Goal: Task Accomplishment & Management: Use online tool/utility

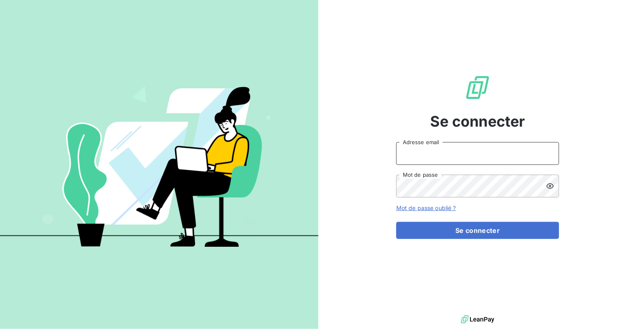
type input "[EMAIL_ADDRESS][DOMAIN_NAME]"
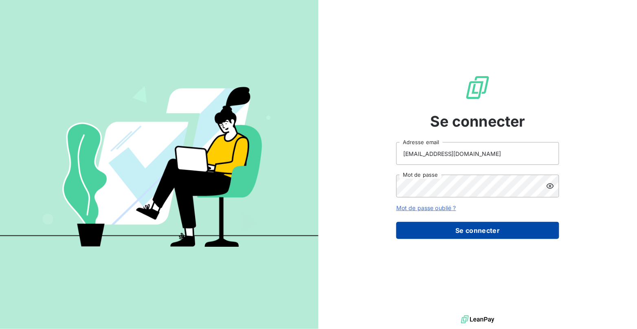
click at [443, 230] on button "Se connecter" at bounding box center [477, 230] width 163 height 17
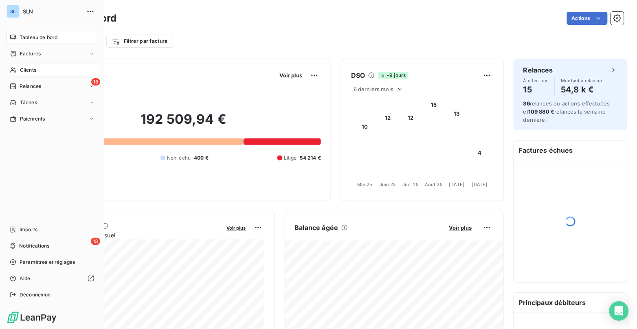
click at [29, 71] on span "Clients" at bounding box center [28, 69] width 16 height 7
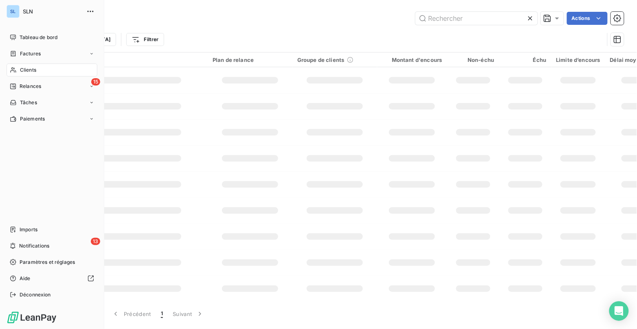
click at [24, 68] on span "Clients" at bounding box center [28, 69] width 16 height 7
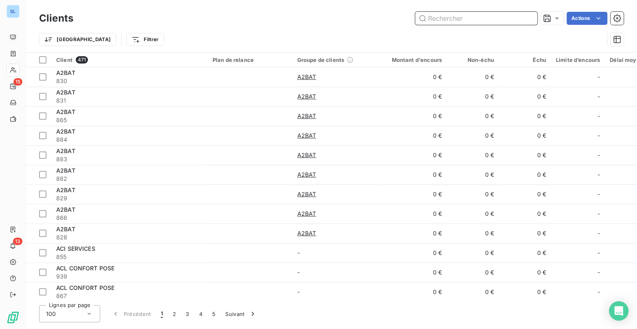
click at [435, 19] on input "text" at bounding box center [476, 18] width 122 height 13
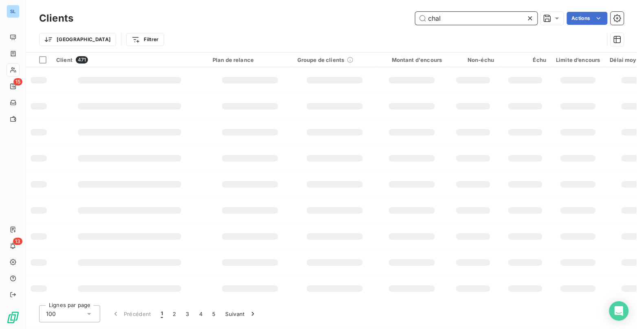
type input "chal"
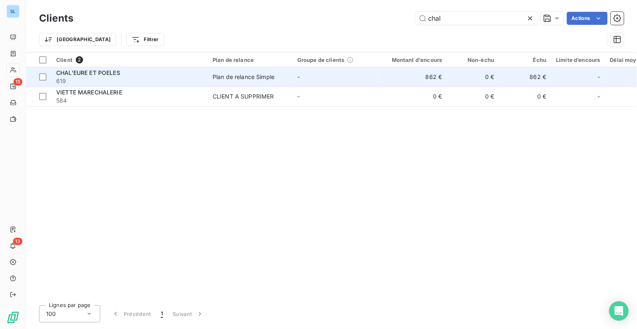
click at [292, 77] on td "-" at bounding box center [334, 77] width 85 height 20
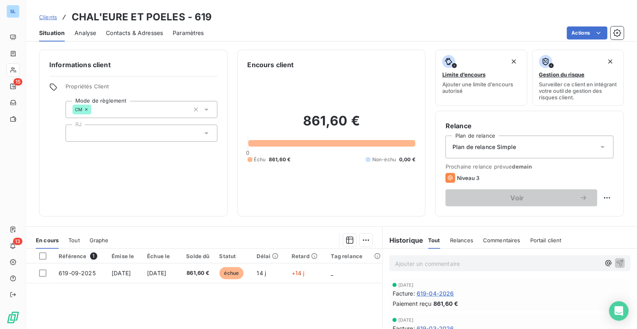
click at [499, 240] on span "Commentaires" at bounding box center [501, 240] width 37 height 7
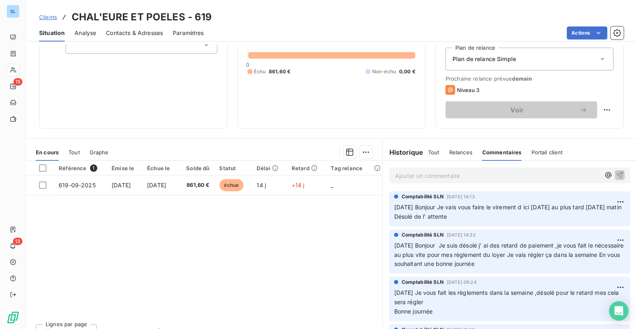
click at [430, 149] on span "Tout" at bounding box center [433, 152] width 11 height 7
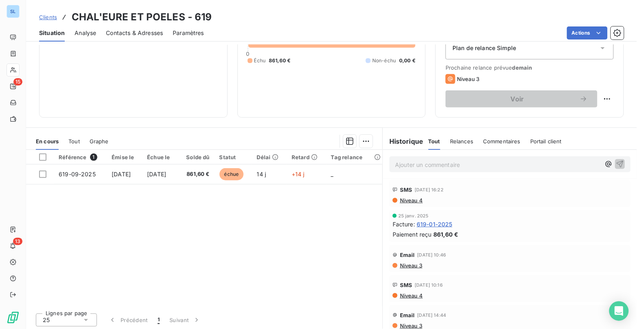
scroll to position [1124, 0]
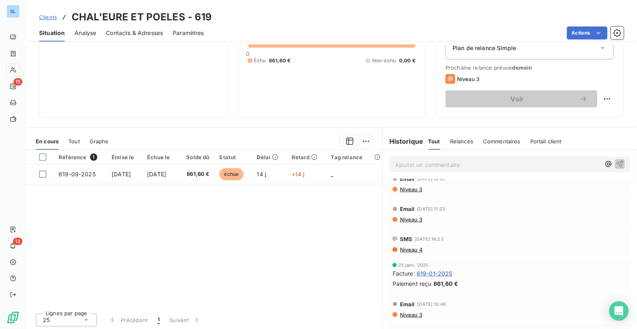
click at [512, 140] on span "Commentaires" at bounding box center [501, 141] width 37 height 7
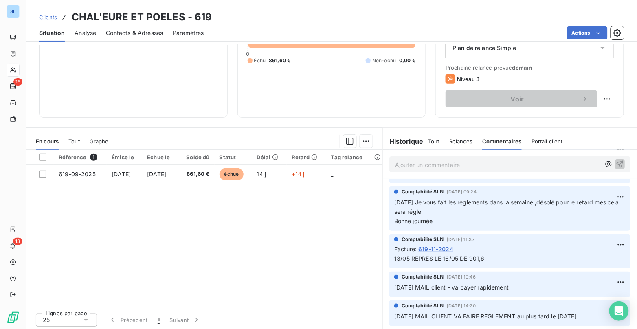
scroll to position [77, 0]
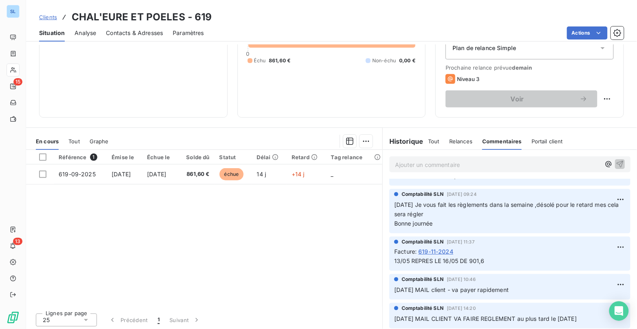
click at [430, 140] on span "Tout" at bounding box center [433, 141] width 11 height 7
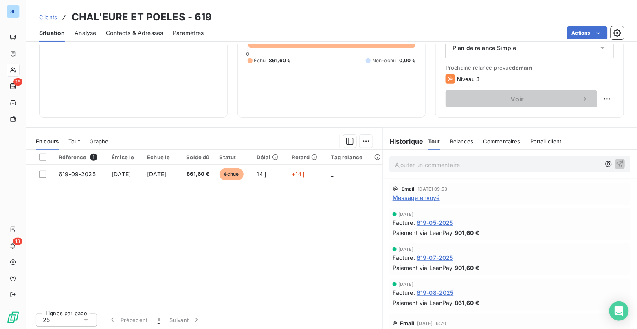
scroll to position [332, 0]
click at [468, 299] on span "861,60 €" at bounding box center [466, 303] width 25 height 9
click at [495, 142] on span "Commentaires" at bounding box center [501, 141] width 37 height 7
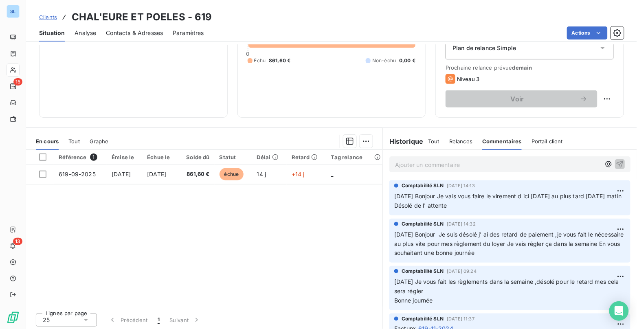
scroll to position [0, 0]
click at [415, 143] on h6 "Historique" at bounding box center [403, 141] width 41 height 10
click at [249, 275] on div "Référence 1 Émise le Échue le Solde dû Statut Délai Retard Tag relance 619-09-2…" at bounding box center [204, 228] width 356 height 157
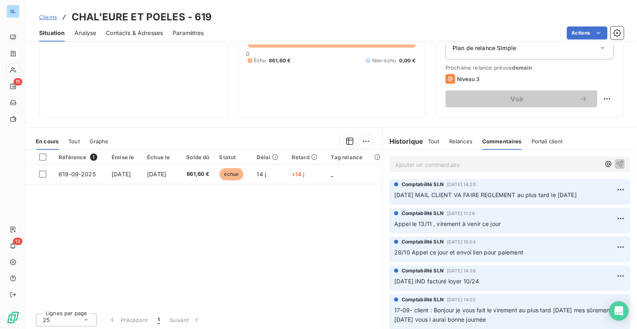
click at [436, 140] on span "Tout" at bounding box center [433, 141] width 11 height 7
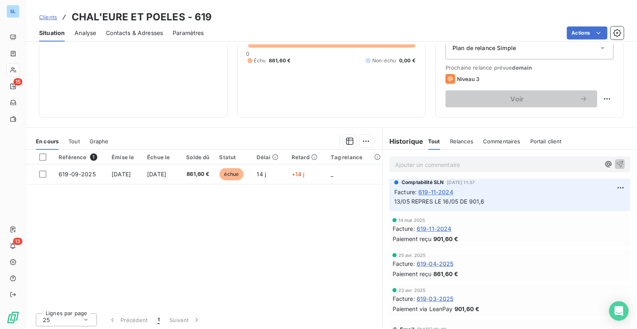
scroll to position [786, 0]
click at [442, 226] on span "619-11-2024" at bounding box center [433, 230] width 35 height 9
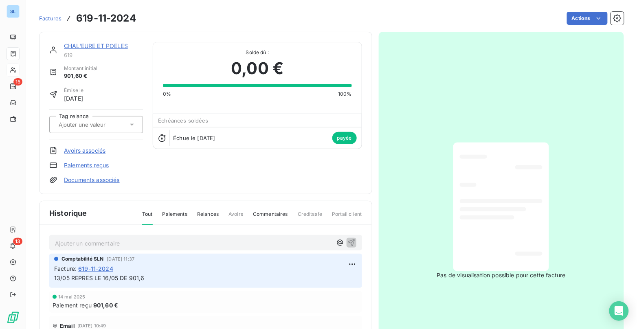
click at [98, 265] on span "619-11-2024" at bounding box center [95, 268] width 35 height 9
click at [94, 266] on span "619-11-2024" at bounding box center [95, 268] width 35 height 9
click at [103, 162] on link "Paiements reçus" at bounding box center [86, 165] width 45 height 8
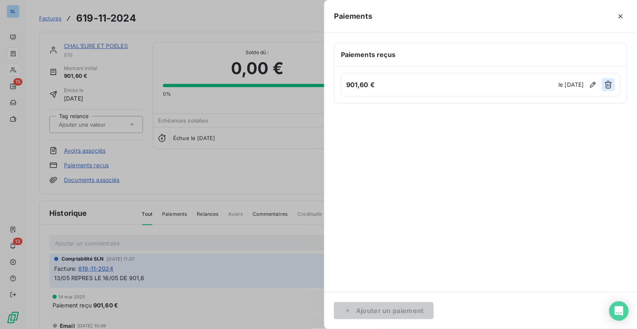
click at [609, 83] on icon "button" at bounding box center [608, 85] width 8 height 8
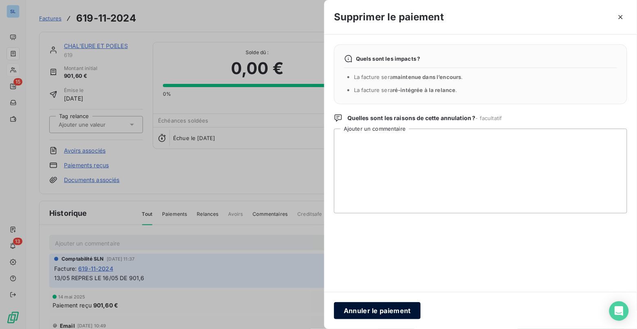
click at [380, 308] on button "Annuler le paiement" at bounding box center [377, 310] width 87 height 17
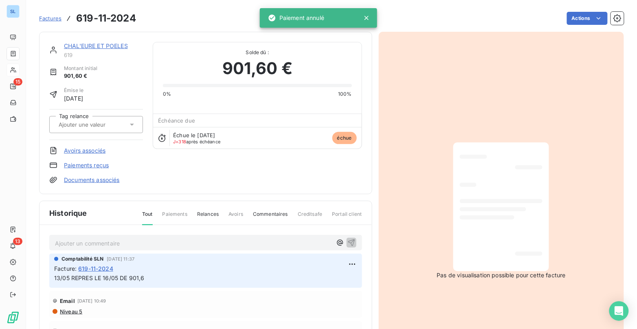
click at [54, 19] on span "Factures" at bounding box center [50, 18] width 22 height 7
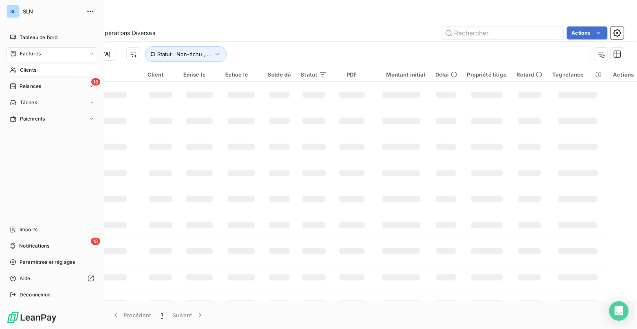
click at [27, 70] on span "Clients" at bounding box center [28, 69] width 16 height 7
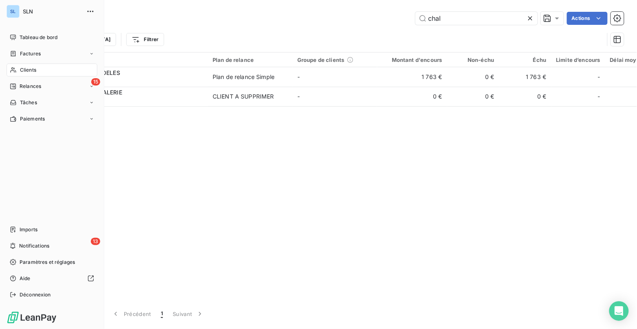
click at [29, 71] on span "Clients" at bounding box center [28, 69] width 16 height 7
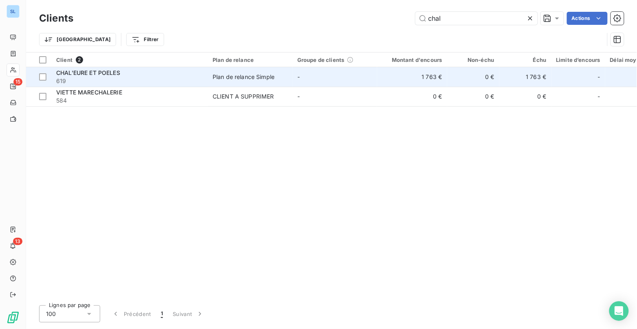
click at [161, 77] on span "619" at bounding box center [129, 81] width 147 height 8
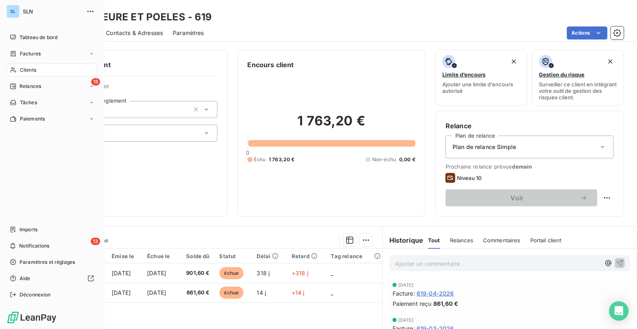
click at [21, 72] on span "Clients" at bounding box center [28, 69] width 16 height 7
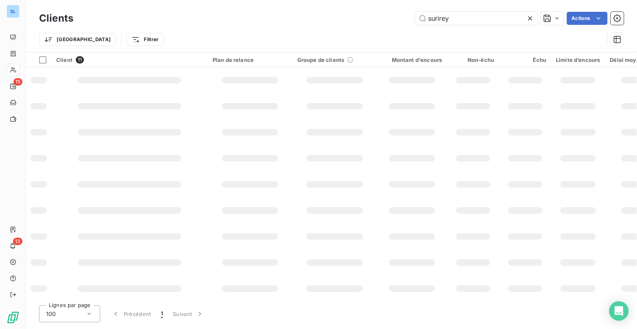
type input "surire"
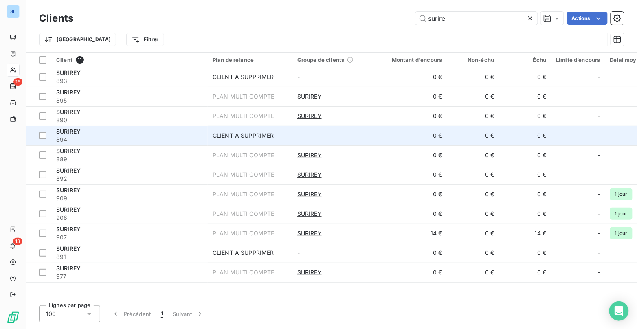
click at [117, 136] on span "894" at bounding box center [129, 140] width 147 height 8
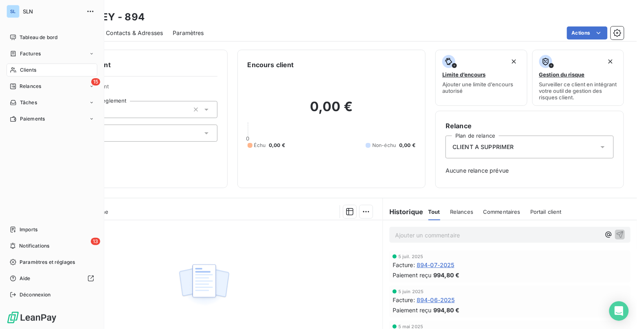
click at [25, 71] on span "Clients" at bounding box center [28, 69] width 16 height 7
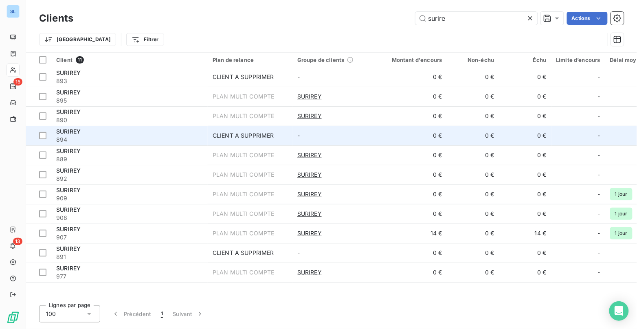
click at [164, 134] on div "SURIREY" at bounding box center [129, 131] width 147 height 8
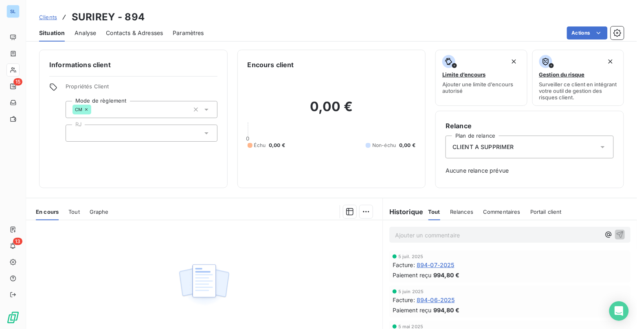
click at [488, 211] on span "Commentaires" at bounding box center [501, 211] width 37 height 7
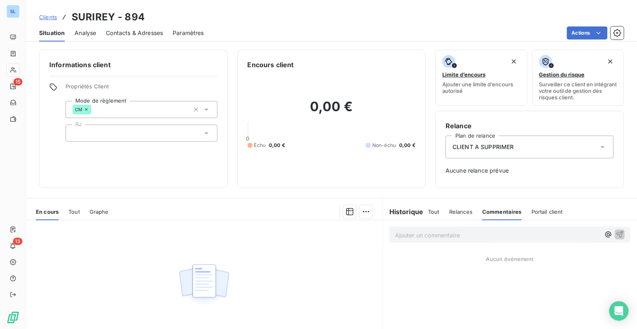
click at [429, 211] on span "Tout" at bounding box center [433, 211] width 11 height 7
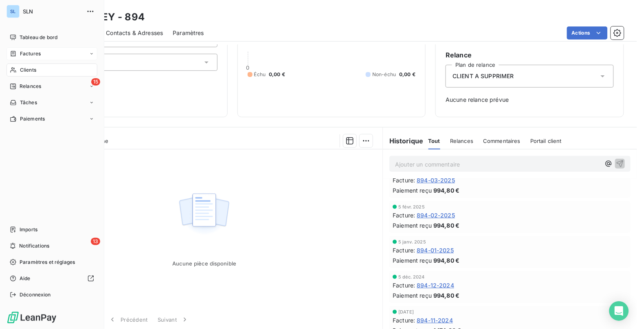
click at [32, 57] on span "Factures" at bounding box center [30, 53] width 21 height 7
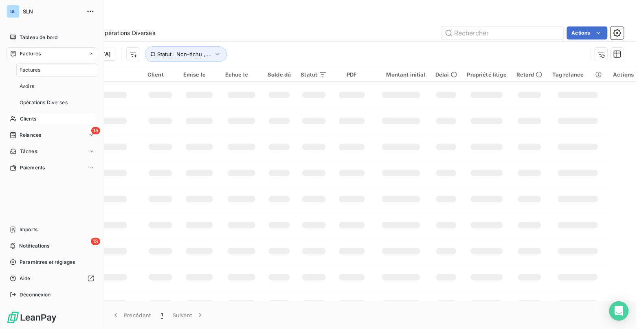
click at [32, 118] on span "Clients" at bounding box center [28, 118] width 16 height 7
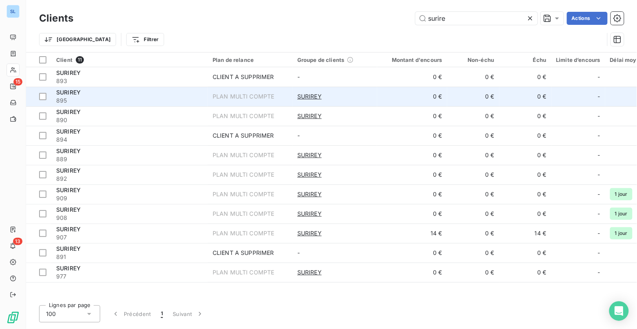
click at [87, 101] on span "895" at bounding box center [129, 100] width 147 height 8
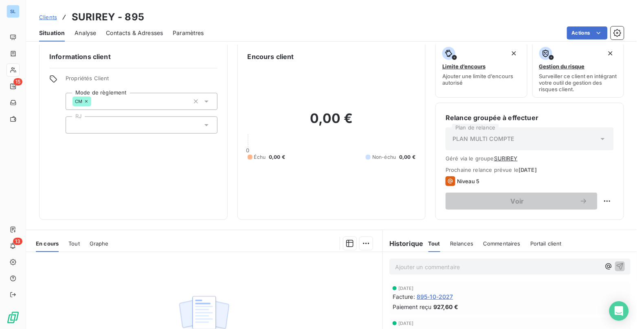
scroll to position [9, 0]
click at [503, 242] on span "Commentaires" at bounding box center [501, 242] width 37 height 7
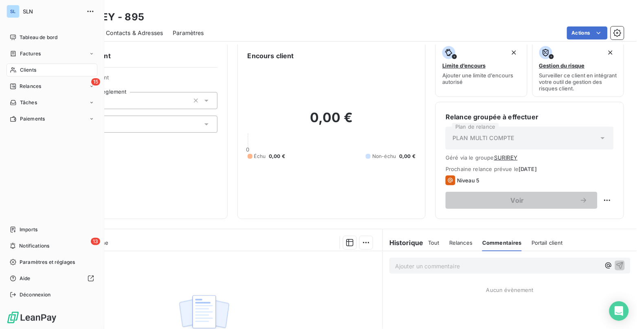
click at [23, 71] on span "Clients" at bounding box center [28, 69] width 16 height 7
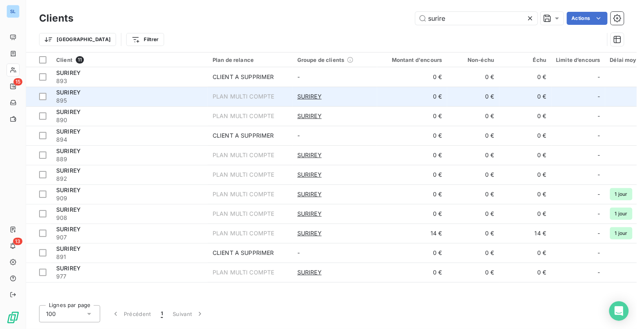
click at [92, 99] on span "895" at bounding box center [129, 100] width 147 height 8
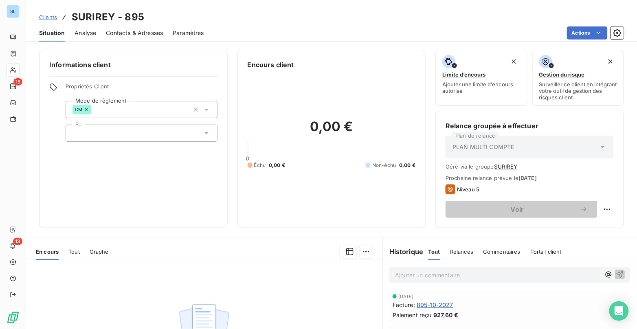
click at [499, 249] on span "Commentaires" at bounding box center [501, 251] width 37 height 7
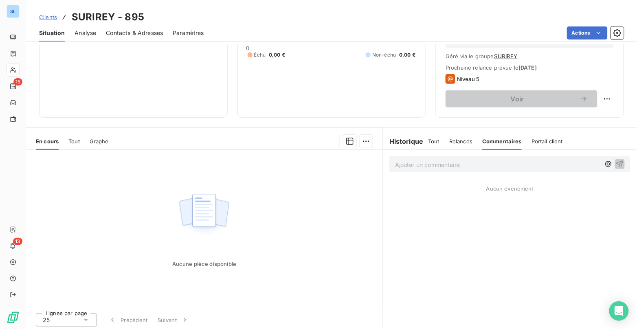
scroll to position [110, 0]
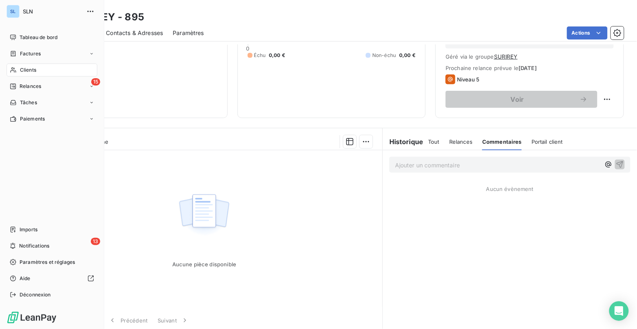
click at [18, 71] on div "Clients" at bounding box center [52, 69] width 91 height 13
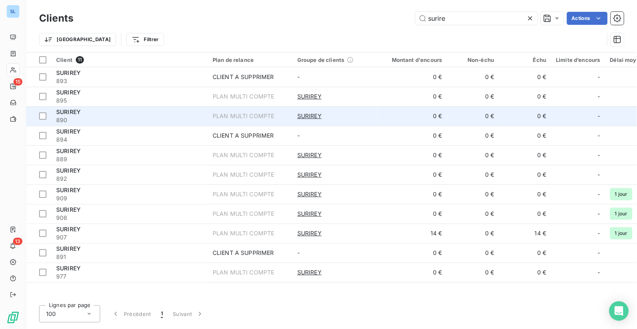
click at [99, 121] on span "890" at bounding box center [129, 120] width 147 height 8
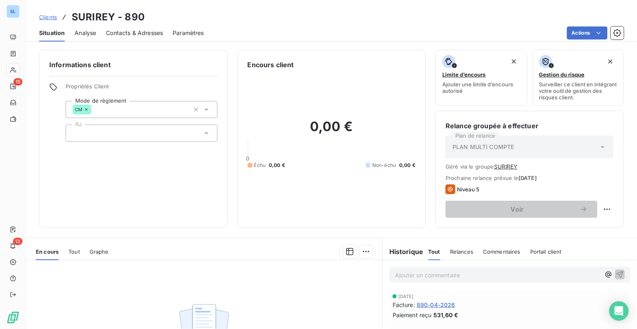
click at [513, 250] on span "Commentaires" at bounding box center [501, 251] width 37 height 7
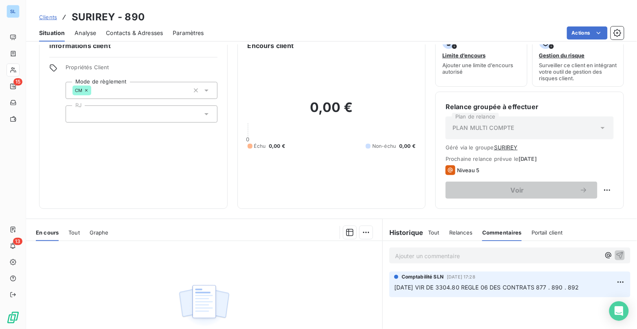
scroll to position [26, 0]
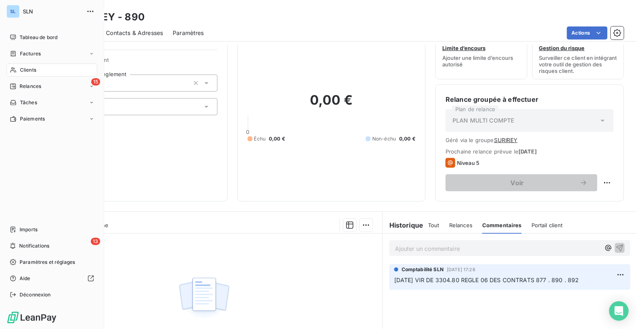
click at [28, 72] on span "Clients" at bounding box center [28, 69] width 16 height 7
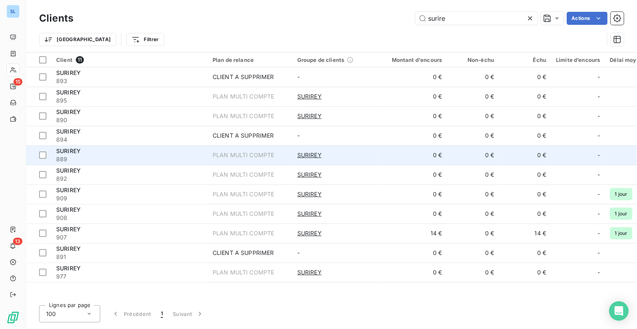
click at [94, 158] on span "889" at bounding box center [129, 159] width 147 height 8
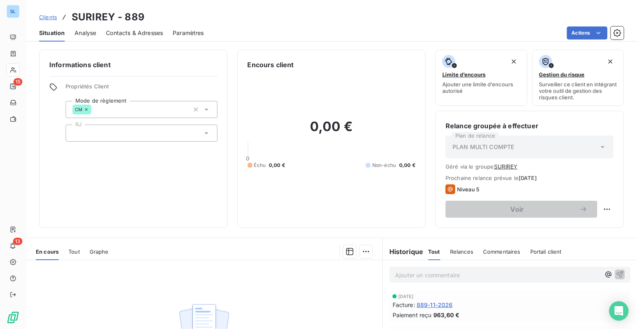
click at [495, 252] on span "Commentaires" at bounding box center [501, 251] width 37 height 7
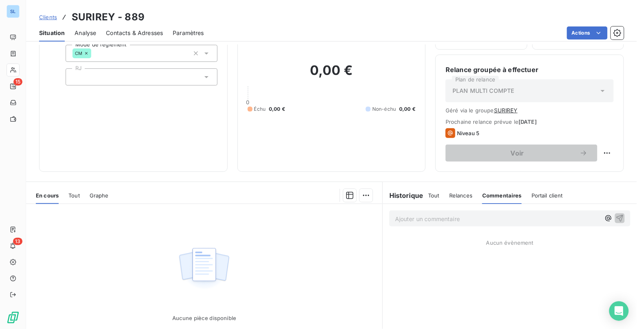
scroll to position [59, 0]
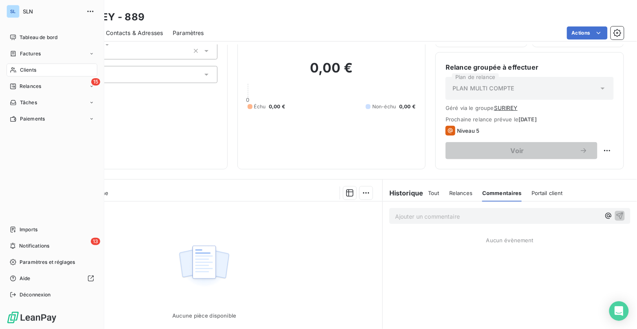
click at [18, 70] on div "Clients" at bounding box center [52, 69] width 91 height 13
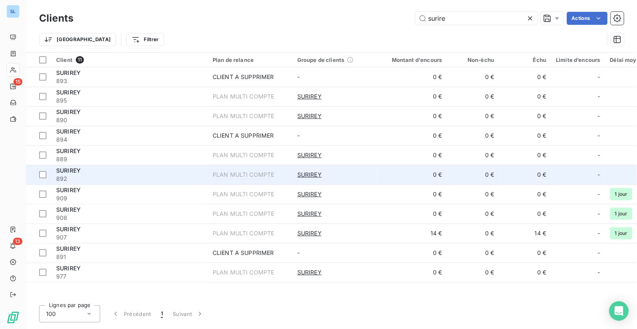
click at [128, 177] on span "892" at bounding box center [129, 179] width 147 height 8
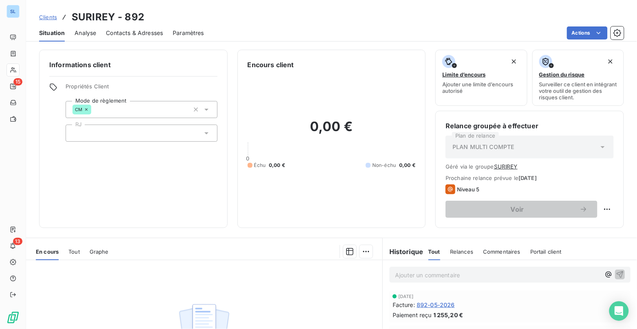
click at [489, 248] on span "Commentaires" at bounding box center [501, 251] width 37 height 7
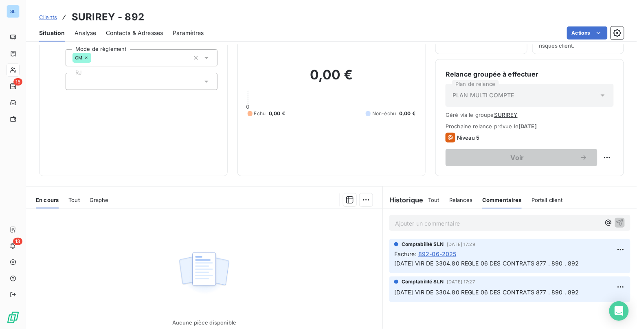
scroll to position [53, 0]
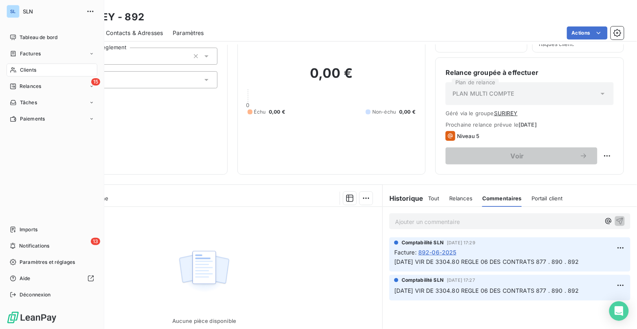
click at [31, 72] on span "Clients" at bounding box center [28, 69] width 16 height 7
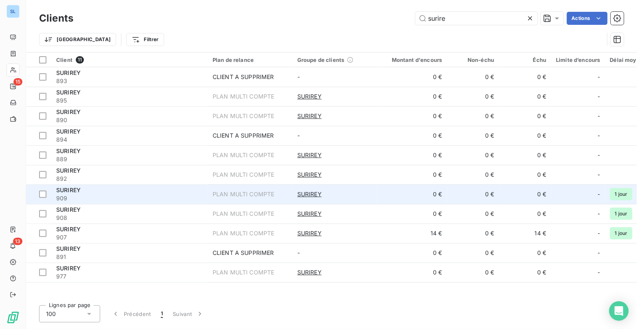
click at [364, 202] on td "SURIREY" at bounding box center [334, 194] width 85 height 20
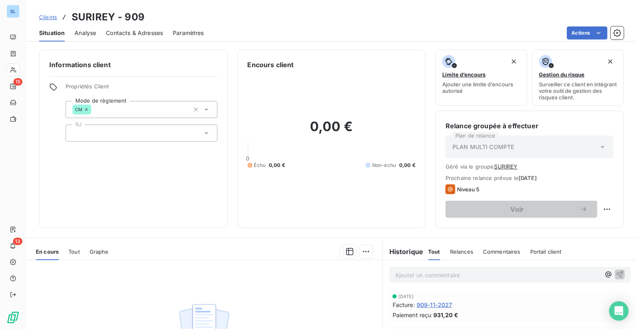
click at [500, 251] on span "Commentaires" at bounding box center [501, 251] width 37 height 7
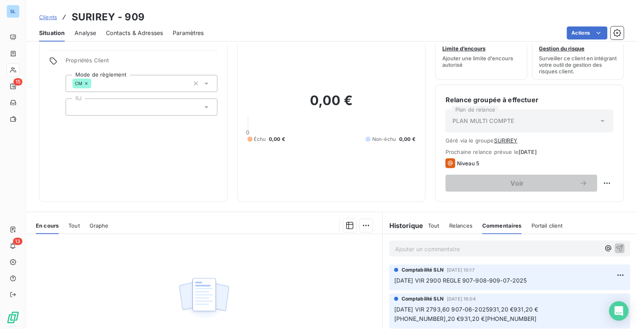
scroll to position [15, 0]
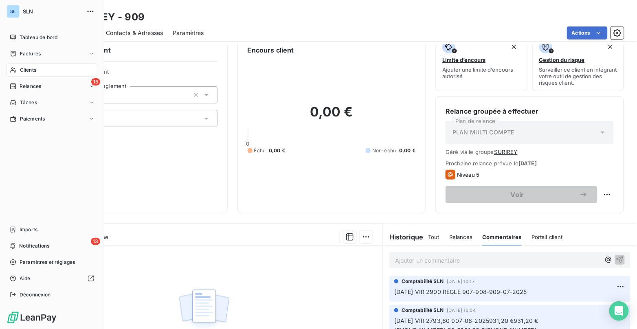
click at [24, 71] on span "Clients" at bounding box center [28, 69] width 16 height 7
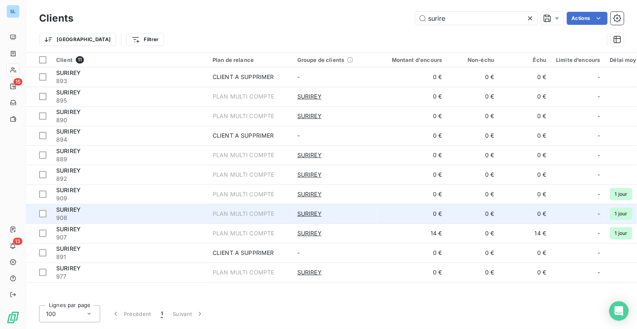
click at [67, 214] on span "908" at bounding box center [129, 218] width 147 height 8
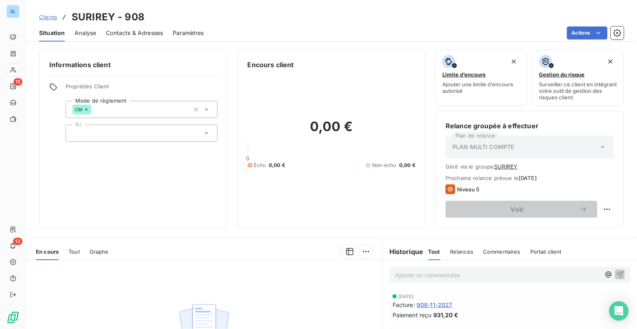
click at [511, 252] on span "Commentaires" at bounding box center [501, 251] width 37 height 7
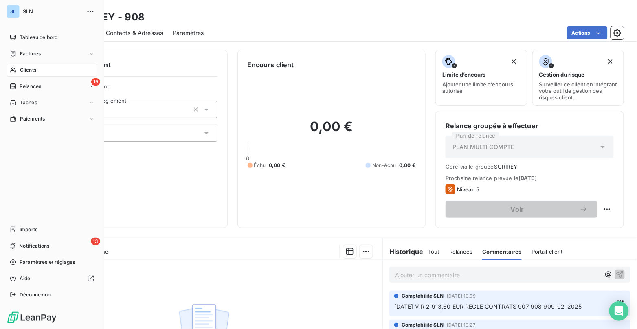
click at [26, 71] on span "Clients" at bounding box center [28, 69] width 16 height 7
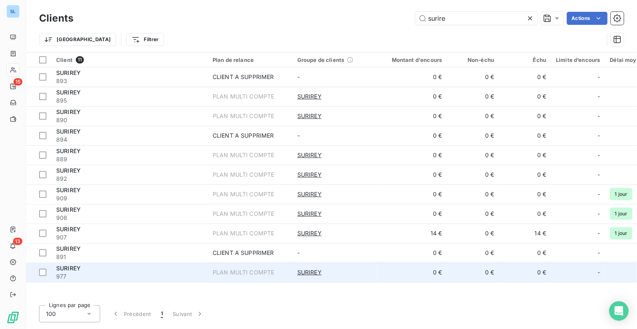
click at [60, 270] on span "SURIREY" at bounding box center [68, 268] width 24 height 7
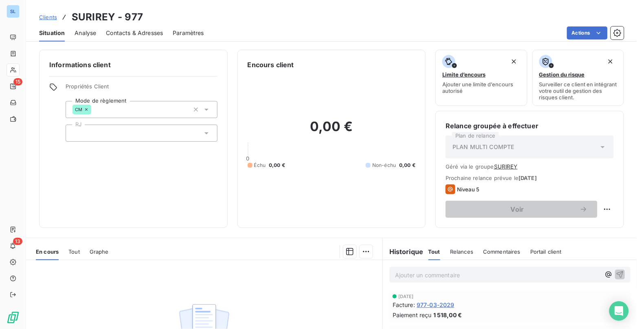
click at [501, 249] on span "Commentaires" at bounding box center [501, 251] width 37 height 7
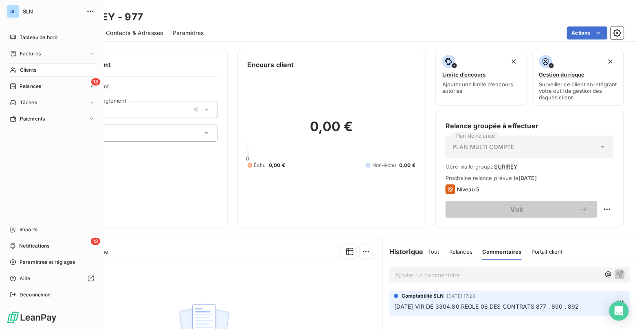
click at [21, 73] on span "Clients" at bounding box center [28, 69] width 16 height 7
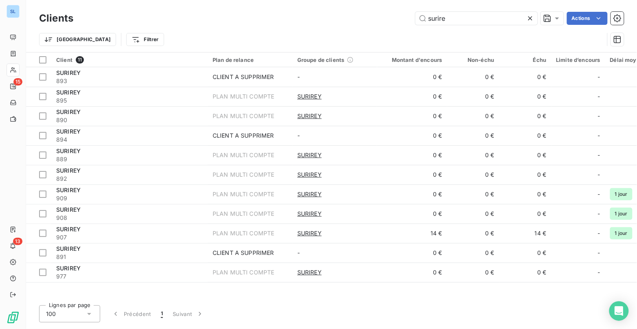
drag, startPoint x: 471, startPoint y: 18, endPoint x: 393, endPoint y: 20, distance: 78.6
click at [396, 19] on div "surire Actions" at bounding box center [353, 18] width 540 height 13
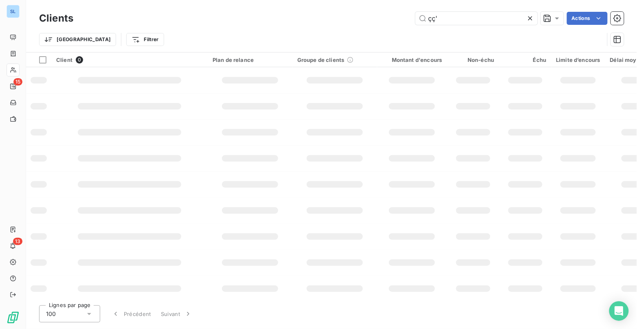
type input "çç'"
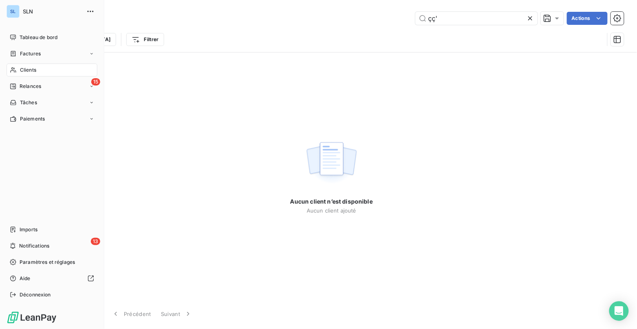
click at [32, 70] on span "Clients" at bounding box center [28, 69] width 16 height 7
click at [31, 69] on span "Clients" at bounding box center [28, 69] width 16 height 7
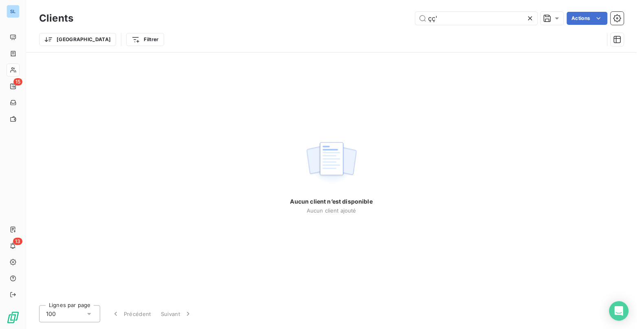
click at [530, 19] on icon at bounding box center [530, 18] width 4 height 4
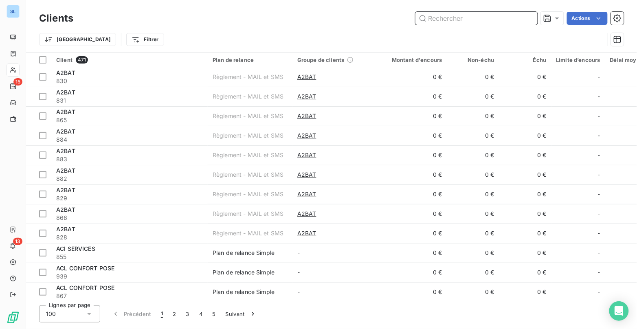
click at [435, 20] on input "text" at bounding box center [476, 18] width 122 height 13
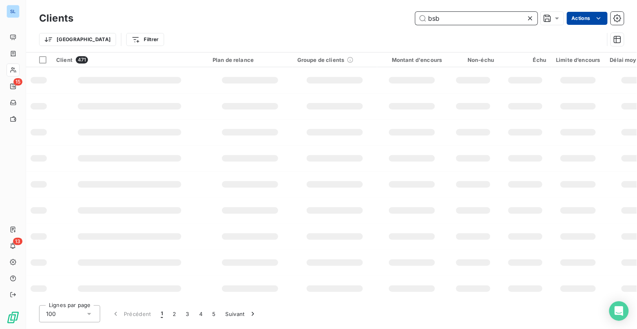
type input "bsb"
click at [580, 22] on html "SL 15 13 Clients bsb Actions Trier Filtrer Client 471 Plan de relance Groupe de…" at bounding box center [318, 164] width 637 height 329
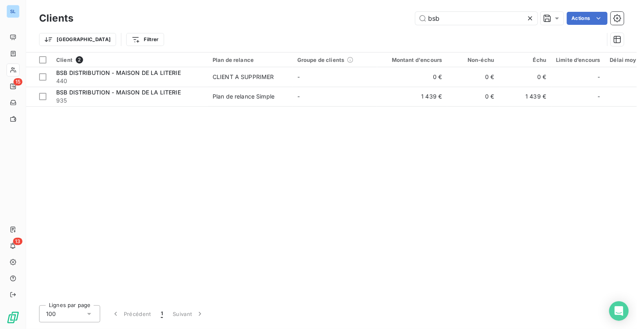
click at [257, 159] on html "SL 15 13 Clients bsb Actions Trier Filtrer Client 2 Plan de relance Groupe de c…" at bounding box center [318, 164] width 637 height 329
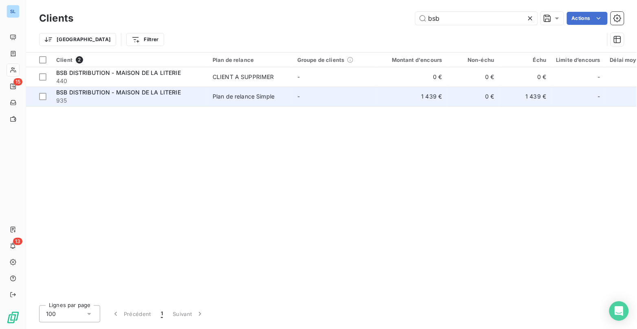
click at [158, 97] on span "935" at bounding box center [129, 100] width 147 height 8
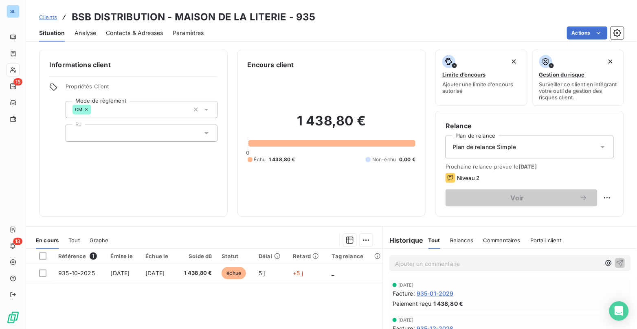
click at [497, 237] on span "Commentaires" at bounding box center [501, 240] width 37 height 7
click at [435, 266] on p "Ajouter un commentaire ﻿" at bounding box center [497, 263] width 205 height 10
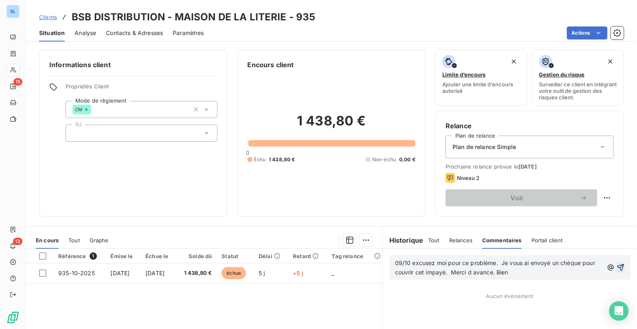
click at [621, 266] on icon "button" at bounding box center [620, 267] width 8 height 8
